Goal: Information Seeking & Learning: Learn about a topic

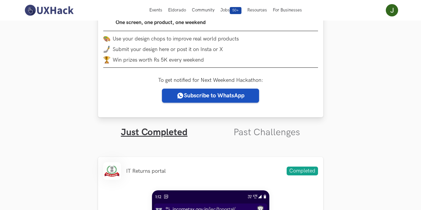
scroll to position [29, 0]
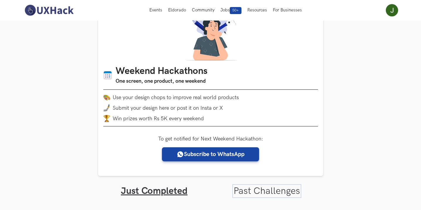
click at [264, 186] on link "Past Challenges" at bounding box center [266, 190] width 67 height 11
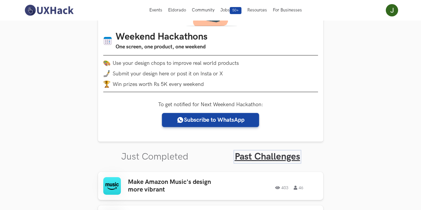
scroll to position [29, 0]
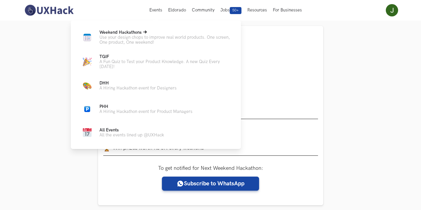
click at [149, 36] on p "Use your design chops to improve real world products. One screen, One product, …" at bounding box center [165, 40] width 132 height 10
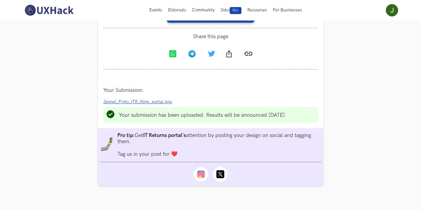
scroll to position [557, 0]
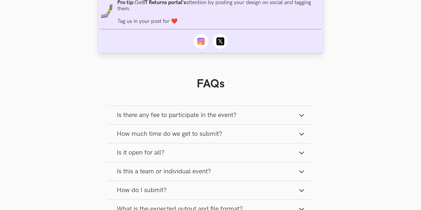
scroll to position [880, 0]
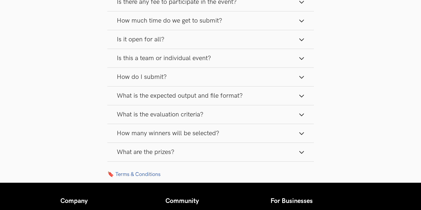
click at [220, 132] on button "How many winners will be selected?" at bounding box center [210, 133] width 206 height 18
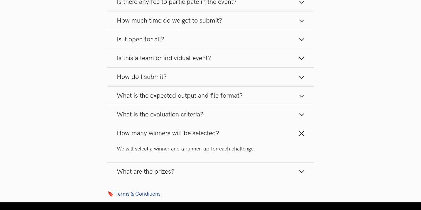
click at [219, 134] on button "How many winners will be selected?" at bounding box center [210, 133] width 206 height 18
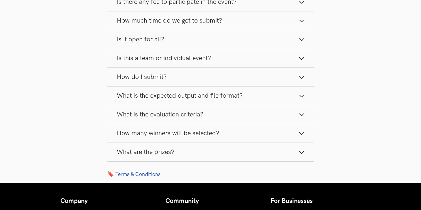
click at [211, 149] on button "What are the prizes?" at bounding box center [210, 152] width 206 height 18
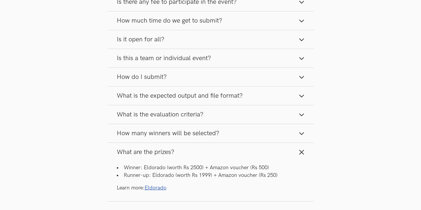
click at [211, 149] on button "What are the prizes?" at bounding box center [210, 152] width 206 height 18
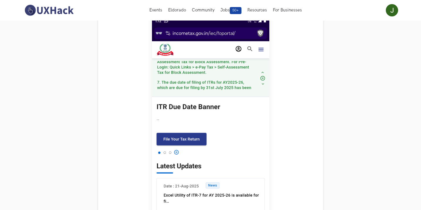
scroll to position [263, 0]
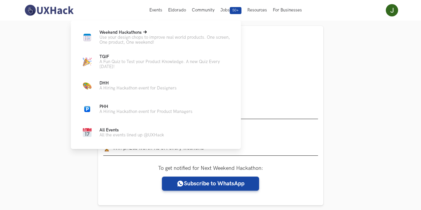
click at [146, 32] on icon at bounding box center [145, 31] width 4 height 3
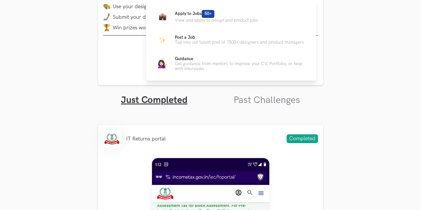
scroll to position [147, 0]
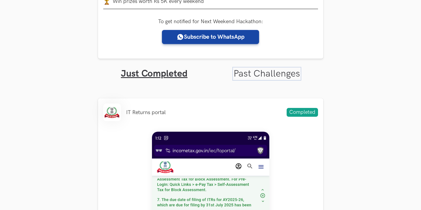
click at [282, 73] on link "Past Challenges" at bounding box center [266, 73] width 67 height 11
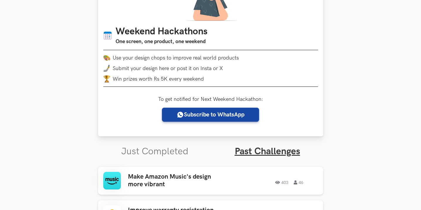
scroll to position [147, 0]
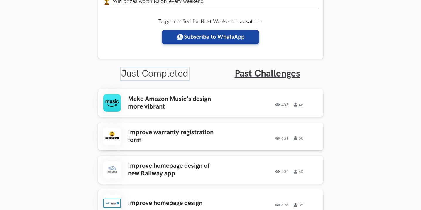
click at [158, 73] on link "Just Completed" at bounding box center [154, 73] width 67 height 11
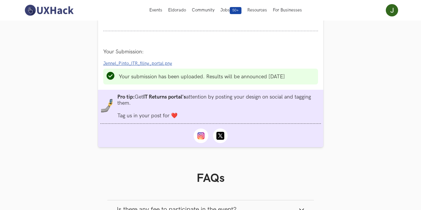
scroll to position [601, 0]
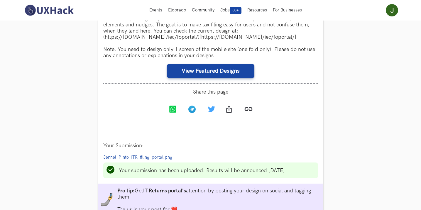
scroll to position [518, 0]
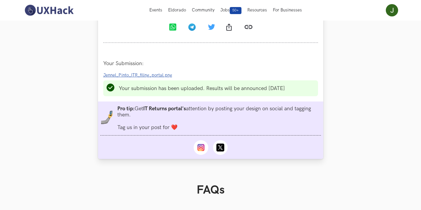
scroll to position [637, 0]
